Goal: Task Accomplishment & Management: Use online tool/utility

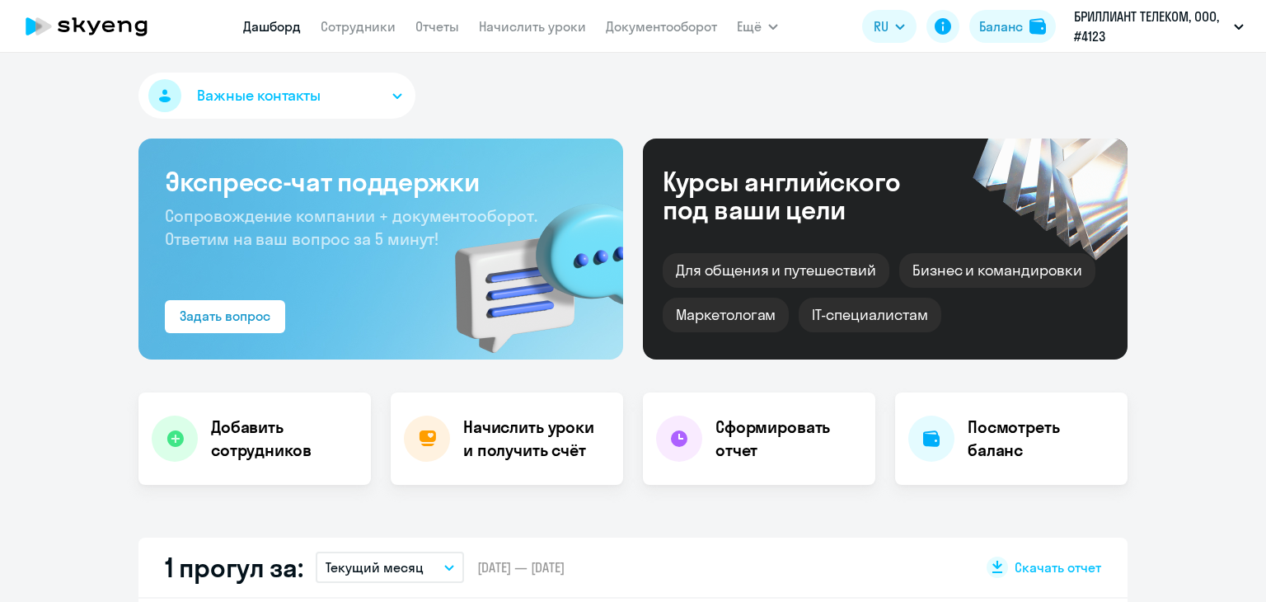
click at [542, 38] on nav "[PERSON_NAME] Отчеты Начислить уроки Документооборот" at bounding box center [480, 26] width 474 height 33
click at [542, 34] on link "Начислить уроки" at bounding box center [532, 26] width 107 height 16
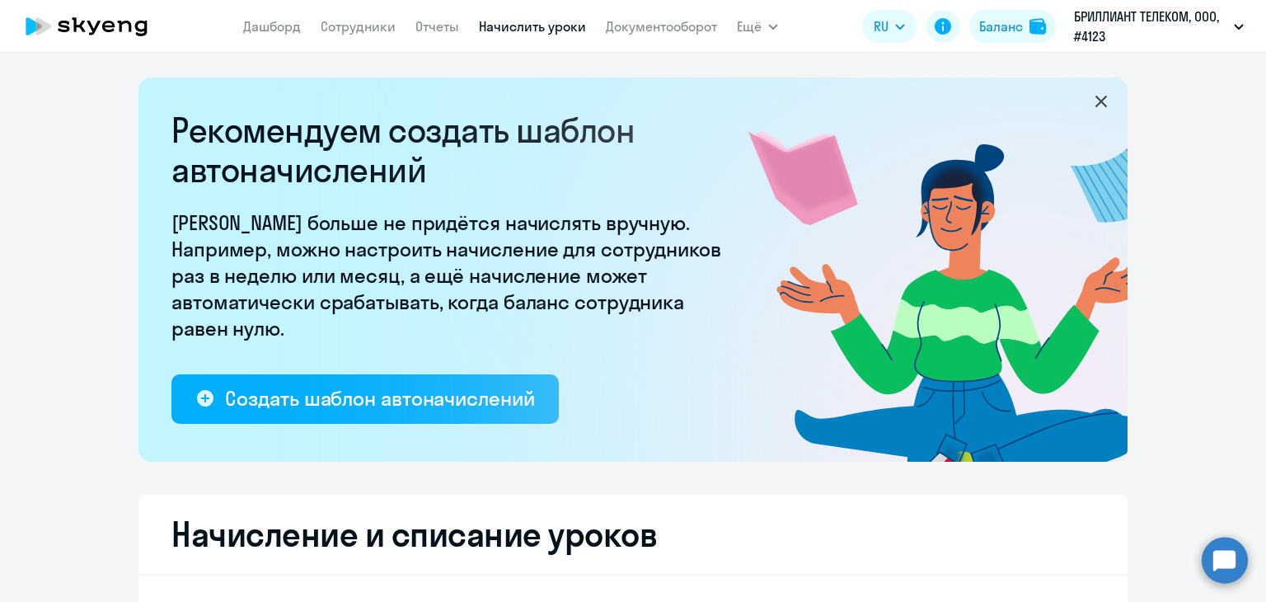
select select "10"
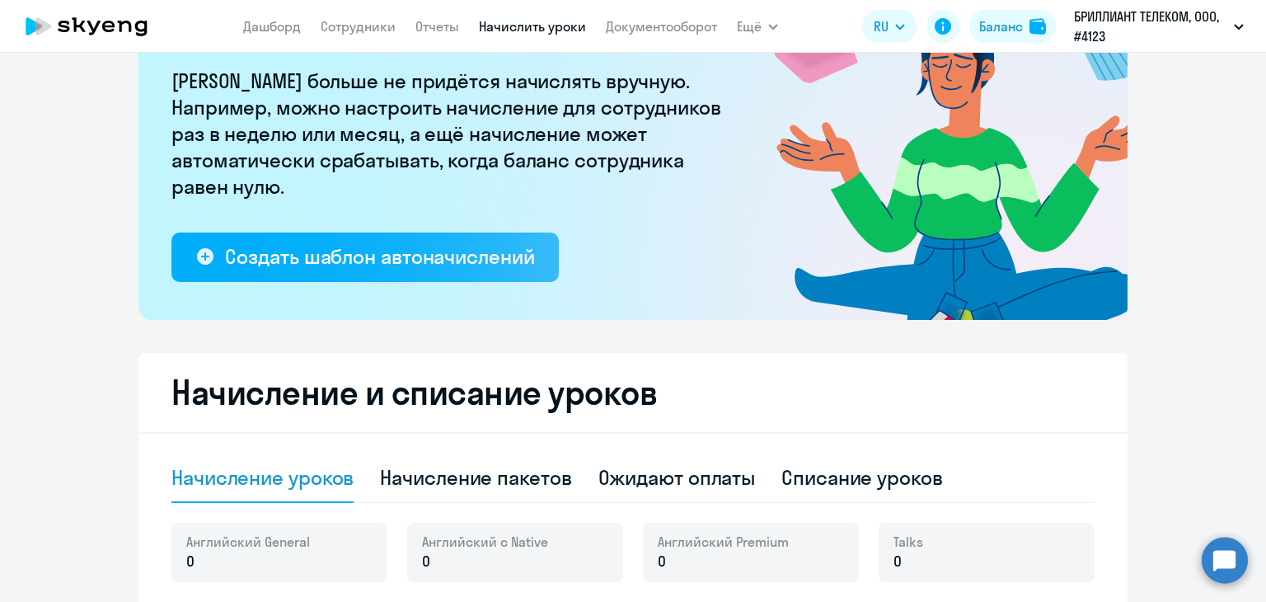
scroll to position [330, 0]
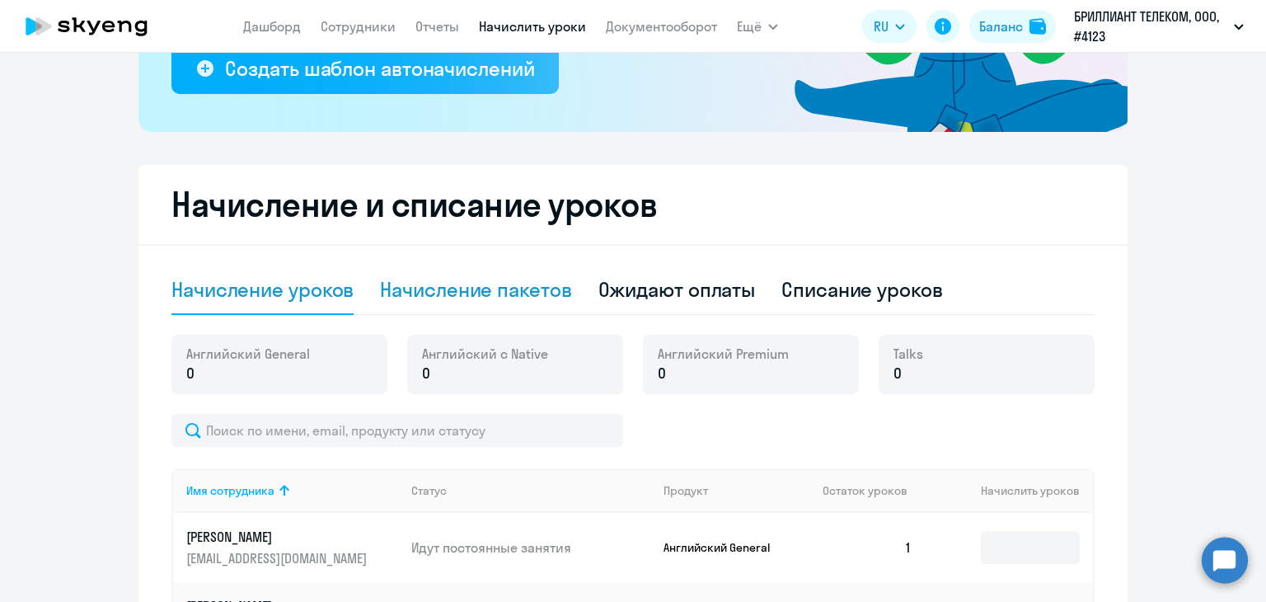
click at [504, 308] on div "Начисление пакетов" at bounding box center [475, 289] width 191 height 49
select select "10"
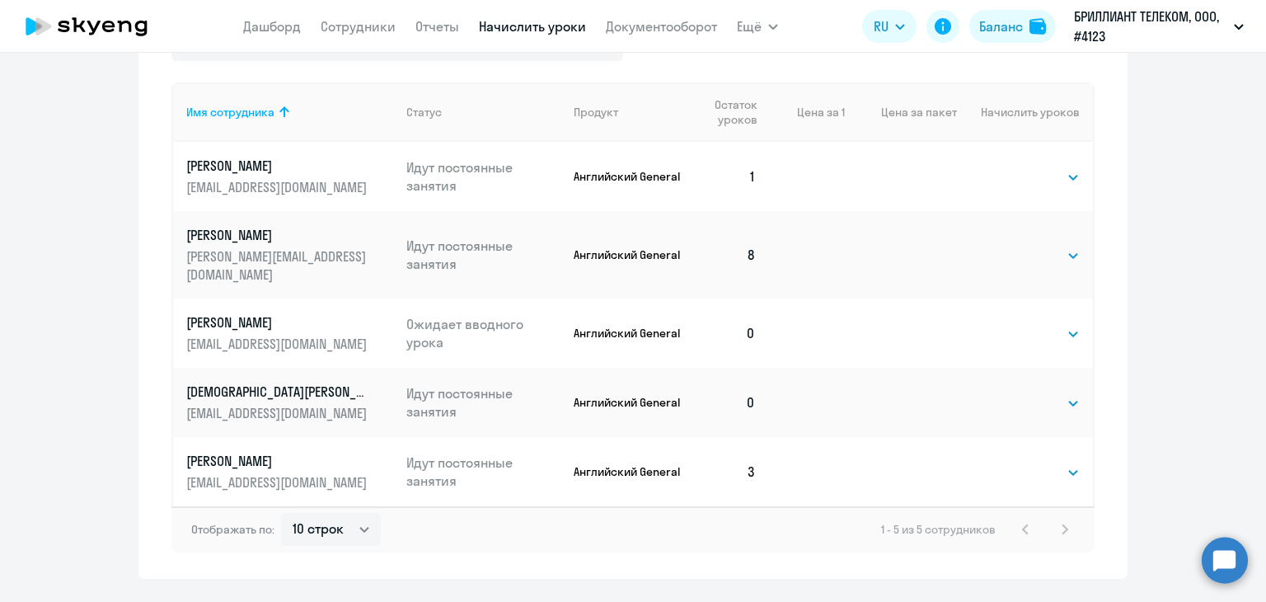
scroll to position [793, 0]
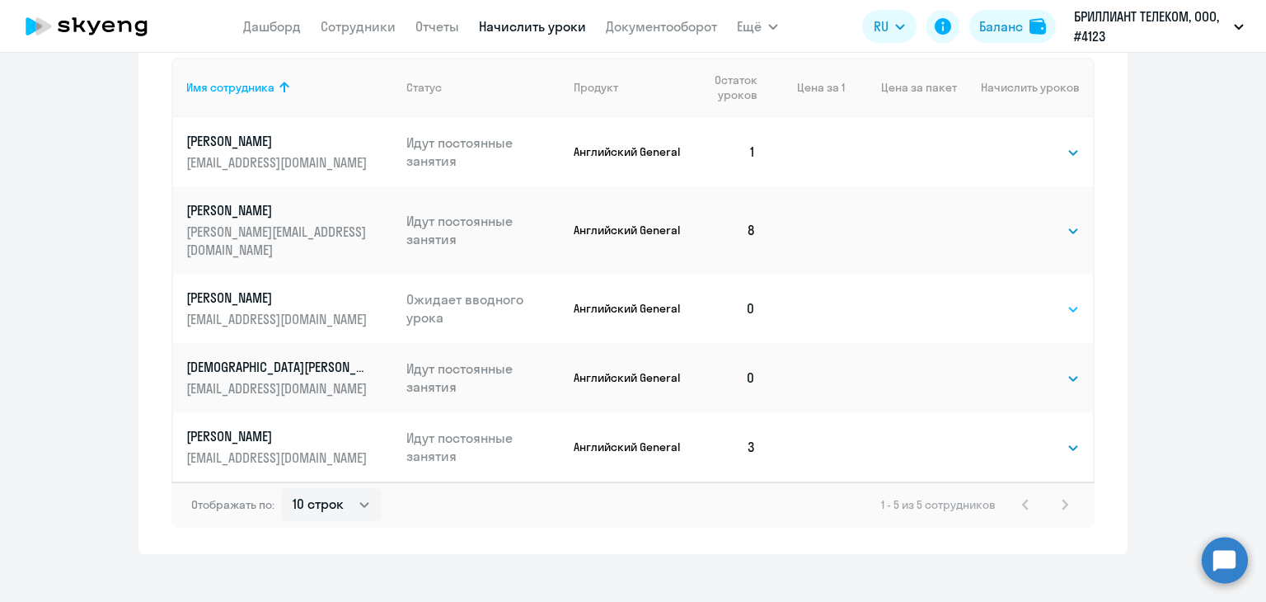
click at [1055, 299] on select "Выбрать 4 8 16 32 64 96 128" at bounding box center [1046, 309] width 68 height 20
select select "8"
click at [1012, 299] on select "Выбрать 4 8 16 32 64 96 128" at bounding box center [1046, 309] width 68 height 20
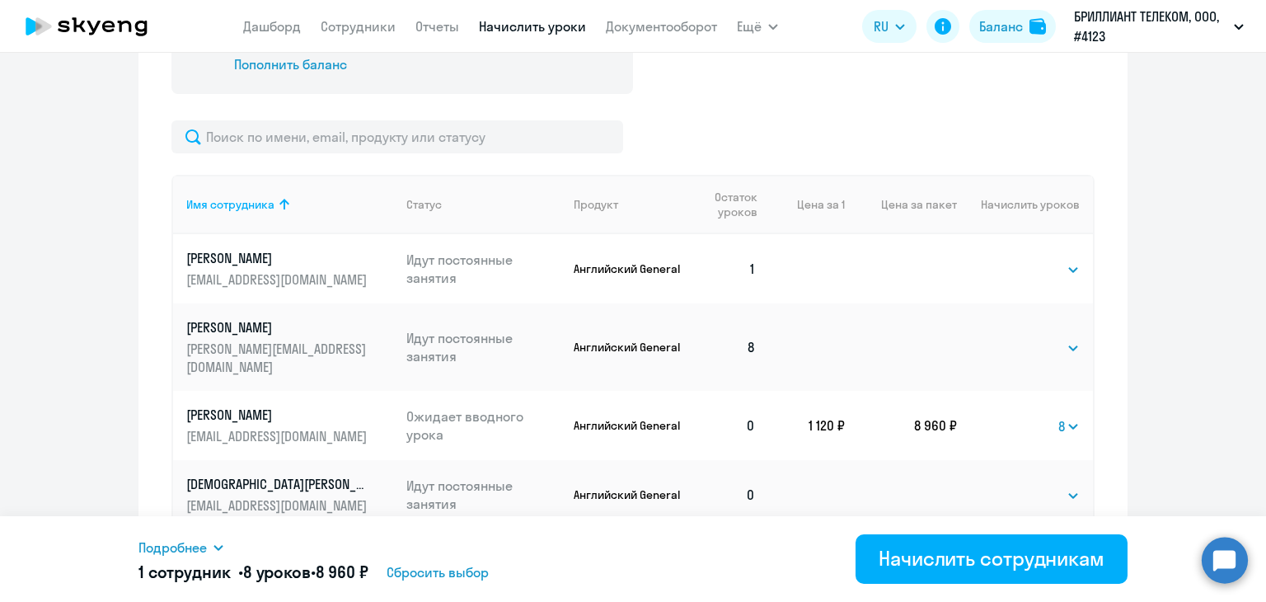
scroll to position [628, 0]
